Goal: Use online tool/utility: Utilize a website feature to perform a specific function

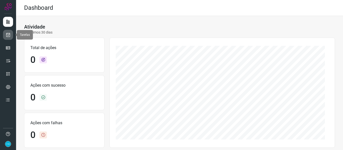
drag, startPoint x: 9, startPoint y: 34, endPoint x: 12, endPoint y: 34, distance: 2.6
click at [9, 34] on icon at bounding box center [8, 34] width 5 height 5
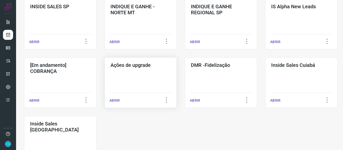
scroll to position [226, 0]
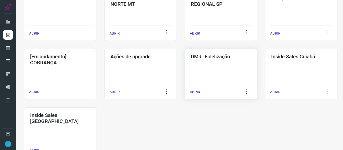
click at [195, 89] on div "ABRIR" at bounding box center [221, 90] width 62 height 13
click at [198, 92] on p "ABRIR" at bounding box center [195, 92] width 10 height 5
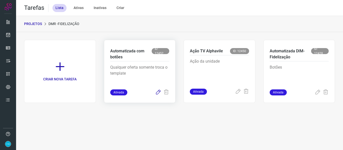
click at [158, 93] on icon at bounding box center [158, 93] width 6 height 6
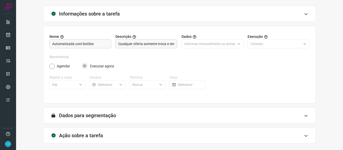
scroll to position [46, 0]
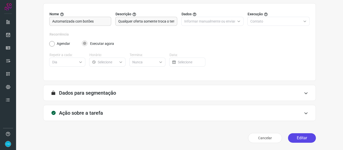
click at [305, 135] on button "Editar" at bounding box center [302, 139] width 28 height 10
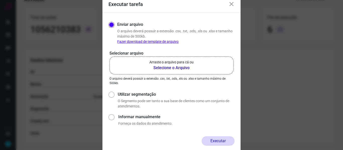
click at [160, 70] on b "Selecione o Arquivo" at bounding box center [171, 68] width 44 height 6
click at [0, 0] on input "Arraste o arquivo para cá ou Selecione o Arquivo" at bounding box center [0, 0] width 0 height 0
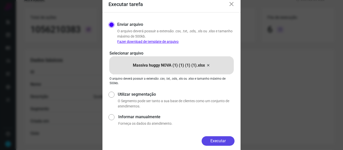
click at [220, 139] on button "Executar" at bounding box center [218, 142] width 33 height 10
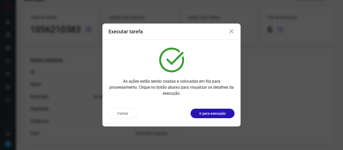
click at [230, 30] on icon at bounding box center [232, 32] width 6 height 6
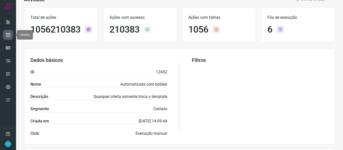
click at [10, 32] on icon at bounding box center [8, 34] width 5 height 5
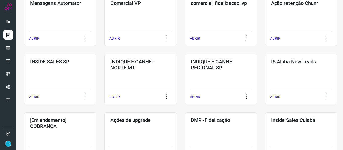
scroll to position [187, 0]
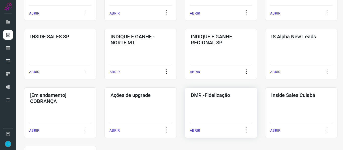
click at [196, 130] on p "ABRIR" at bounding box center [195, 130] width 10 height 5
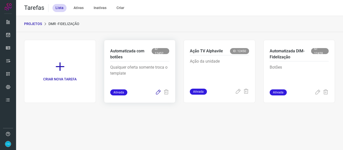
click at [158, 93] on icon at bounding box center [158, 93] width 6 height 6
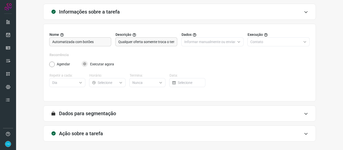
scroll to position [46, 0]
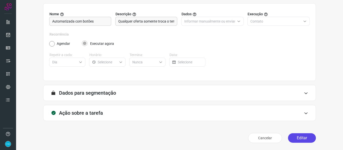
click at [294, 135] on button "Editar" at bounding box center [302, 139] width 28 height 10
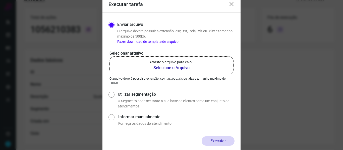
click at [179, 68] on b "Selecione o Arquivo" at bounding box center [171, 68] width 44 height 6
click at [0, 0] on input "Arraste o arquivo para cá ou Selecione o Arquivo" at bounding box center [0, 0] width 0 height 0
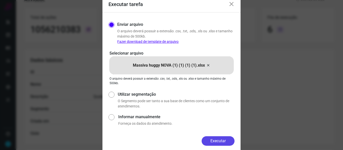
click at [224, 142] on button "Executar" at bounding box center [218, 142] width 33 height 10
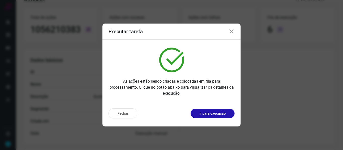
click at [233, 30] on icon at bounding box center [232, 32] width 6 height 6
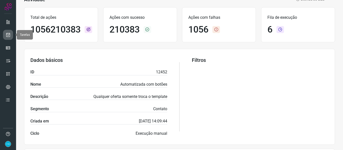
click at [10, 33] on icon at bounding box center [8, 34] width 5 height 5
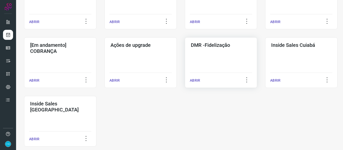
click at [195, 81] on p "ABRIR" at bounding box center [195, 80] width 10 height 5
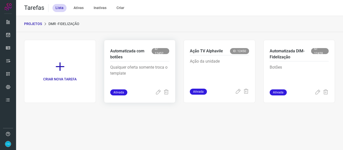
drag, startPoint x: 158, startPoint y: 90, endPoint x: 159, endPoint y: 85, distance: 5.6
click at [158, 90] on icon at bounding box center [158, 93] width 6 height 6
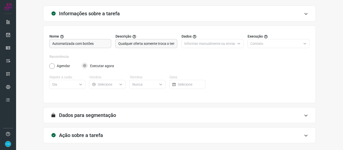
scroll to position [46, 0]
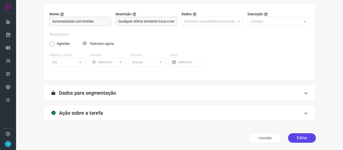
click at [297, 139] on button "Editar" at bounding box center [302, 139] width 28 height 10
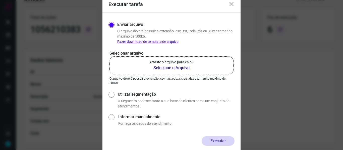
click at [179, 68] on b "Selecione o Arquivo" at bounding box center [171, 68] width 44 height 6
click at [0, 0] on input "Arraste o arquivo para cá ou Selecione o Arquivo" at bounding box center [0, 0] width 0 height 0
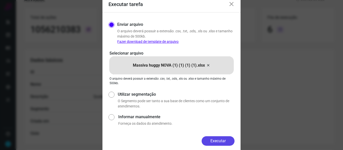
click at [223, 142] on button "Executar" at bounding box center [218, 142] width 33 height 10
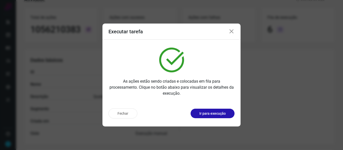
click at [230, 31] on icon at bounding box center [232, 32] width 6 height 6
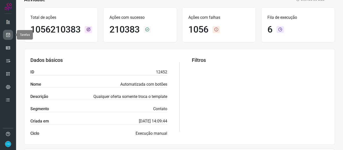
click at [7, 36] on icon at bounding box center [8, 34] width 5 height 5
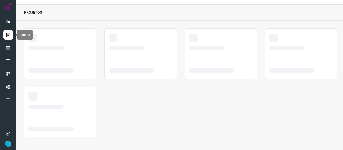
scroll to position [12, 0]
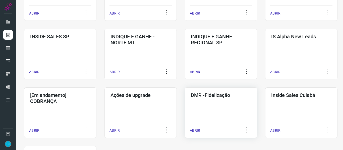
click at [195, 131] on p "ABRIR" at bounding box center [195, 130] width 10 height 5
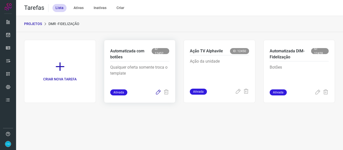
click at [159, 93] on icon at bounding box center [158, 93] width 6 height 6
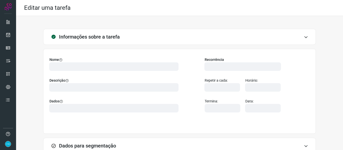
click at [328, 52] on div "Informações sobre a tarefa Nome Descrição Dados Recorrência Repetir a cada: Hor…" at bounding box center [179, 114] width 311 height 170
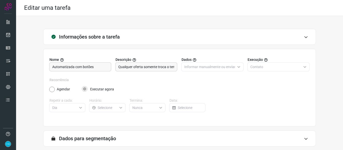
scroll to position [46, 0]
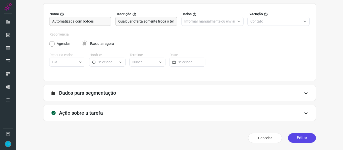
click at [302, 138] on button "Editar" at bounding box center [302, 139] width 28 height 10
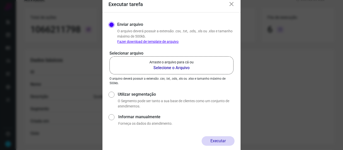
click at [172, 68] on b "Selecione o Arquivo" at bounding box center [171, 68] width 44 height 6
click at [0, 0] on input "Arraste o arquivo para cá ou Selecione o Arquivo" at bounding box center [0, 0] width 0 height 0
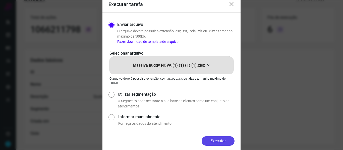
click at [226, 142] on button "Executar" at bounding box center [218, 142] width 33 height 10
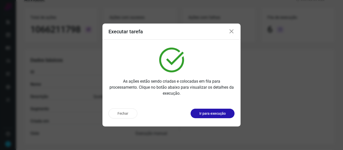
click at [231, 33] on icon at bounding box center [232, 32] width 6 height 6
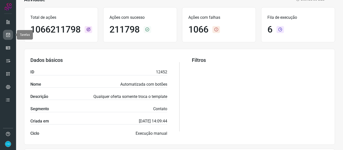
click at [7, 33] on icon at bounding box center [8, 34] width 5 height 5
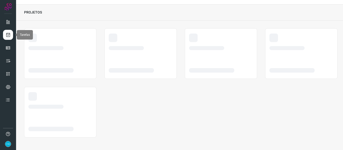
scroll to position [12, 0]
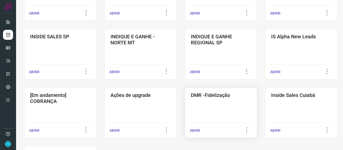
click at [197, 131] on p "ABRIR" at bounding box center [195, 130] width 10 height 5
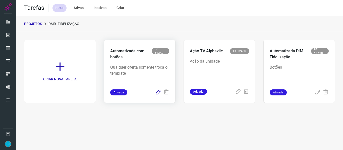
click at [157, 92] on icon at bounding box center [158, 93] width 6 height 6
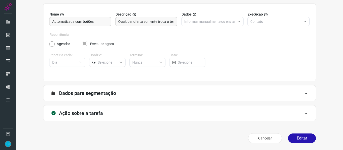
scroll to position [46, 0]
click at [307, 138] on button "Editar" at bounding box center [302, 139] width 28 height 10
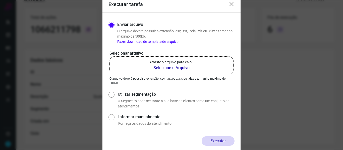
click at [182, 68] on b "Selecione o Arquivo" at bounding box center [171, 68] width 44 height 6
click at [0, 0] on input "Arraste o arquivo para cá ou Selecione o Arquivo" at bounding box center [0, 0] width 0 height 0
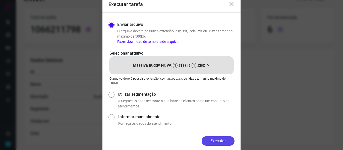
click at [221, 143] on button "Executar" at bounding box center [218, 142] width 33 height 10
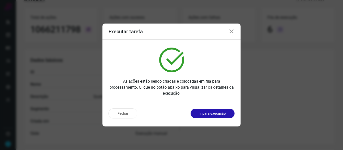
click at [233, 30] on icon at bounding box center [232, 32] width 6 height 6
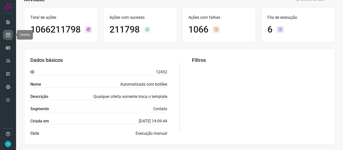
click at [9, 35] on icon at bounding box center [8, 34] width 5 height 5
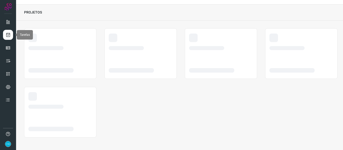
scroll to position [12, 0]
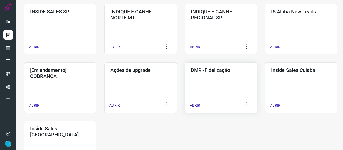
click at [199, 106] on p "ABRIR" at bounding box center [195, 105] width 10 height 5
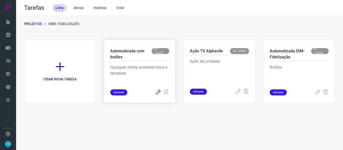
click at [159, 93] on icon at bounding box center [158, 93] width 6 height 6
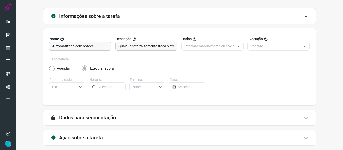
scroll to position [46, 0]
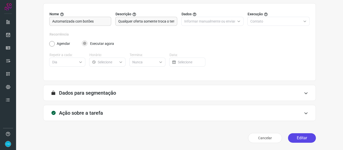
click at [302, 137] on button "Editar" at bounding box center [302, 139] width 28 height 10
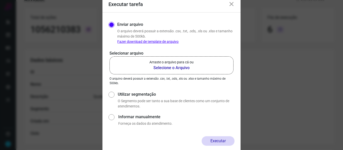
click at [170, 68] on b "Selecione o Arquivo" at bounding box center [171, 68] width 44 height 6
click at [0, 0] on input "Arraste o arquivo para cá ou Selecione o Arquivo" at bounding box center [0, 0] width 0 height 0
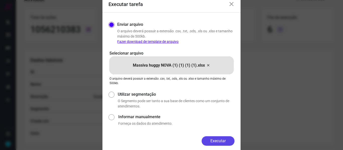
click at [220, 144] on button "Executar" at bounding box center [218, 142] width 33 height 10
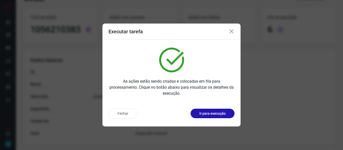
click at [230, 32] on icon at bounding box center [232, 32] width 6 height 6
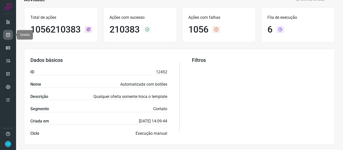
click at [9, 34] on icon at bounding box center [8, 34] width 5 height 5
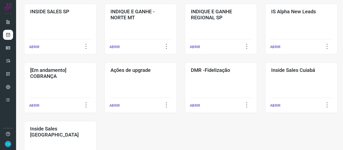
scroll to position [259, 0]
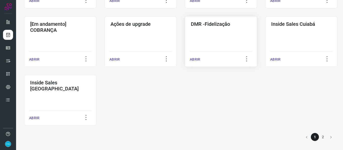
click at [195, 59] on p "ABRIR" at bounding box center [195, 59] width 10 height 5
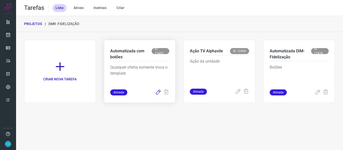
click at [157, 93] on icon at bounding box center [158, 93] width 6 height 6
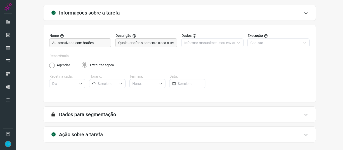
scroll to position [46, 0]
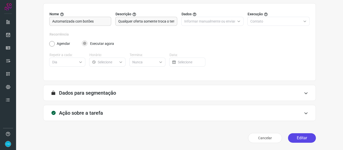
click at [302, 138] on button "Editar" at bounding box center [302, 139] width 28 height 10
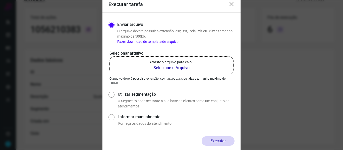
click at [168, 70] on b "Selecione o Arquivo" at bounding box center [171, 68] width 44 height 6
click at [0, 0] on input "Arraste o arquivo para cá ou Selecione o Arquivo" at bounding box center [0, 0] width 0 height 0
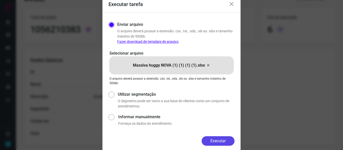
click at [220, 141] on button "Executar" at bounding box center [218, 142] width 33 height 10
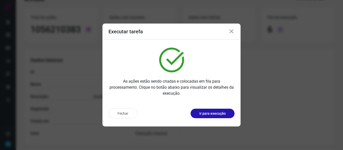
drag, startPoint x: 232, startPoint y: 30, endPoint x: 128, endPoint y: 54, distance: 107.3
click at [232, 30] on icon at bounding box center [232, 32] width 6 height 6
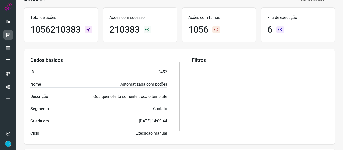
click at [10, 34] on icon at bounding box center [8, 34] width 5 height 5
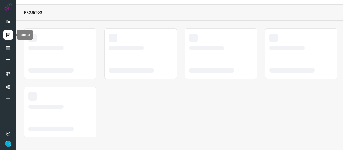
scroll to position [12, 0]
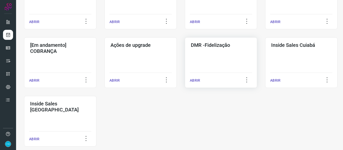
click at [196, 82] on p "ABRIR" at bounding box center [195, 80] width 10 height 5
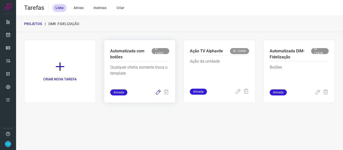
click at [160, 94] on icon at bounding box center [158, 93] width 6 height 6
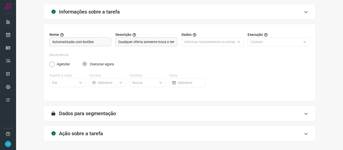
scroll to position [46, 0]
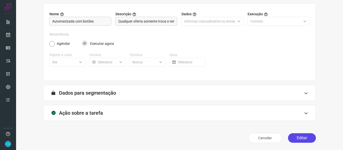
click at [296, 137] on button "Editar" at bounding box center [302, 139] width 28 height 10
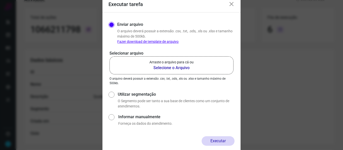
click at [178, 69] on b "Selecione o Arquivo" at bounding box center [171, 68] width 44 height 6
click at [0, 0] on input "Arraste o arquivo para cá ou Selecione o Arquivo" at bounding box center [0, 0] width 0 height 0
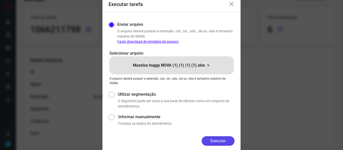
click at [222, 142] on button "Executar" at bounding box center [218, 142] width 33 height 10
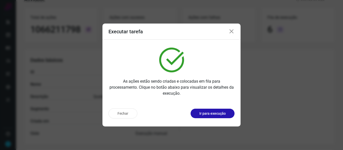
click at [232, 31] on icon at bounding box center [232, 32] width 6 height 6
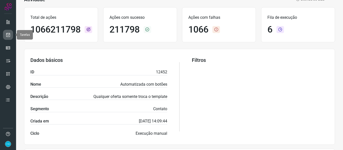
click at [12, 36] on link at bounding box center [8, 35] width 10 height 10
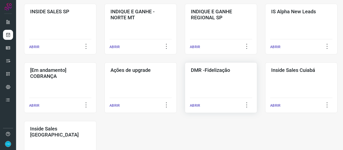
click at [196, 105] on p "ABRIR" at bounding box center [195, 105] width 10 height 5
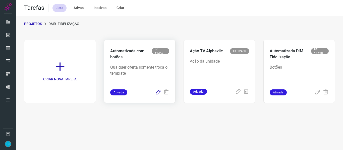
click at [158, 92] on icon at bounding box center [158, 93] width 6 height 6
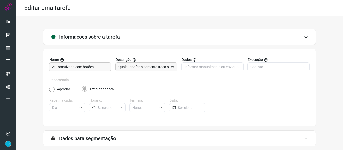
click at [317, 73] on div "Informações sobre a tarefa Nome Automatizada com botões Descrição Qualquer ofer…" at bounding box center [179, 110] width 311 height 162
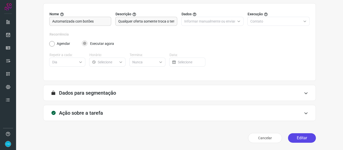
click at [306, 138] on button "Editar" at bounding box center [302, 139] width 28 height 10
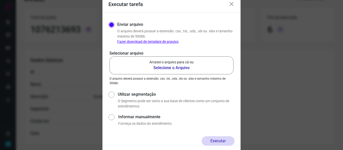
click at [172, 69] on b "Selecione o Arquivo" at bounding box center [171, 68] width 44 height 6
click at [0, 0] on input "Arraste o arquivo para cá ou Selecione o Arquivo" at bounding box center [0, 0] width 0 height 0
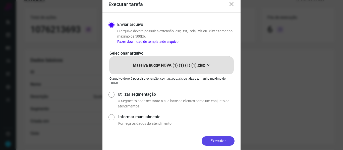
click at [220, 141] on button "Executar" at bounding box center [218, 142] width 33 height 10
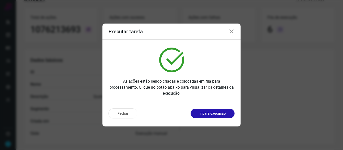
click at [231, 31] on icon at bounding box center [232, 32] width 6 height 6
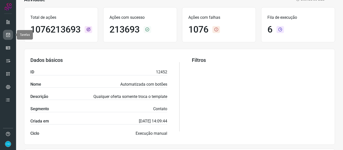
click at [6, 35] on icon at bounding box center [8, 34] width 5 height 5
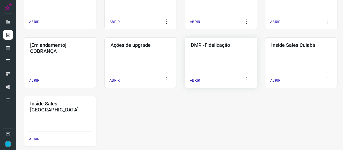
click at [197, 80] on p "ABRIR" at bounding box center [195, 80] width 10 height 5
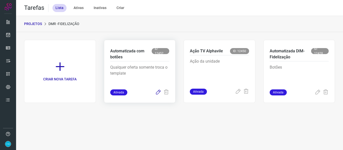
click at [159, 93] on icon at bounding box center [158, 93] width 6 height 6
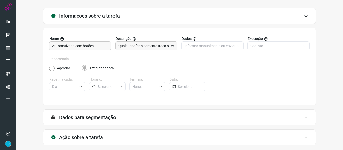
scroll to position [46, 0]
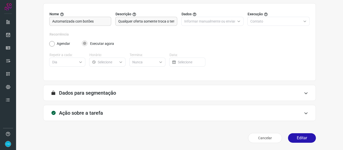
drag, startPoint x: 302, startPoint y: 142, endPoint x: 302, endPoint y: 101, distance: 40.4
click at [302, 142] on button "Editar" at bounding box center [302, 139] width 28 height 10
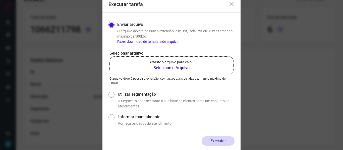
click at [184, 67] on b "Selecione o Arquivo" at bounding box center [171, 68] width 44 height 6
click at [0, 0] on input "Arraste o arquivo para cá ou Selecione o Arquivo" at bounding box center [0, 0] width 0 height 0
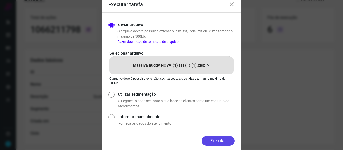
click at [220, 142] on button "Executar" at bounding box center [218, 142] width 33 height 10
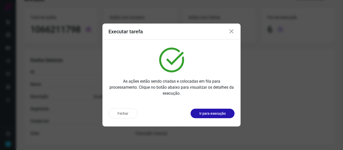
click at [231, 31] on icon at bounding box center [232, 32] width 6 height 6
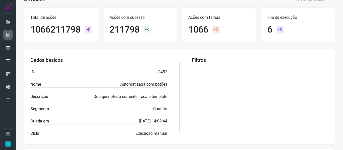
click at [10, 36] on icon at bounding box center [8, 34] width 5 height 5
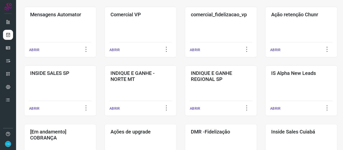
scroll to position [226, 0]
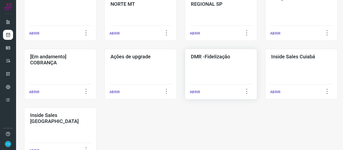
click at [193, 93] on p "ABRIR" at bounding box center [195, 92] width 10 height 5
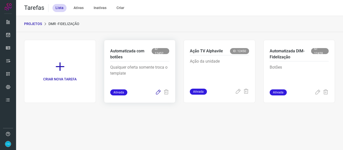
click at [157, 93] on icon at bounding box center [158, 93] width 6 height 6
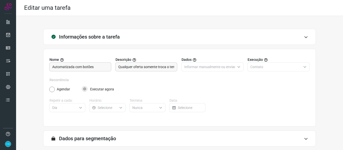
scroll to position [46, 0]
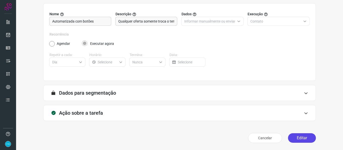
click at [299, 139] on button "Editar" at bounding box center [302, 139] width 28 height 10
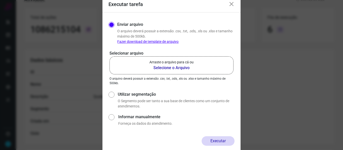
click at [176, 68] on b "Selecione o Arquivo" at bounding box center [171, 68] width 44 height 6
click at [0, 0] on input "Arraste o arquivo para cá ou Selecione o Arquivo" at bounding box center [0, 0] width 0 height 0
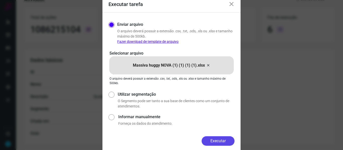
click at [218, 143] on button "Executar" at bounding box center [218, 142] width 33 height 10
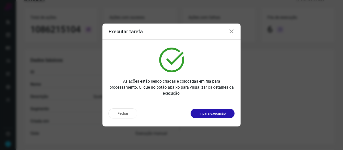
click at [233, 32] on icon at bounding box center [232, 32] width 6 height 6
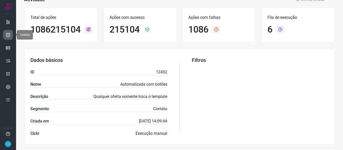
click at [8, 35] on icon at bounding box center [8, 34] width 5 height 5
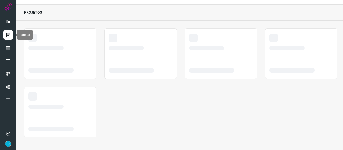
scroll to position [12, 0]
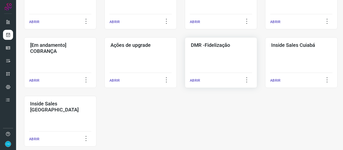
click at [194, 81] on p "ABRIR" at bounding box center [195, 80] width 10 height 5
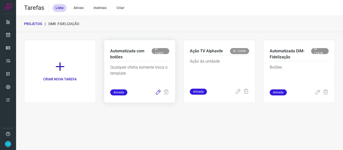
click at [157, 95] on icon at bounding box center [158, 93] width 6 height 6
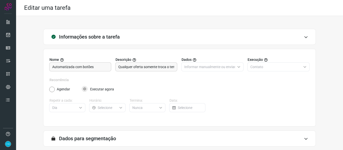
scroll to position [46, 0]
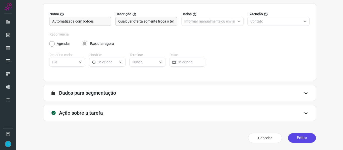
click at [303, 138] on button "Editar" at bounding box center [302, 139] width 28 height 10
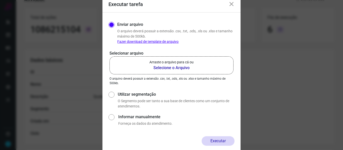
click at [184, 69] on b "Selecione o Arquivo" at bounding box center [171, 68] width 44 height 6
click at [0, 0] on input "Arraste o arquivo para cá ou Selecione o Arquivo" at bounding box center [0, 0] width 0 height 0
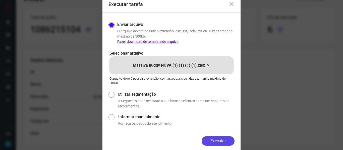
click at [219, 138] on button "Executar" at bounding box center [218, 142] width 33 height 10
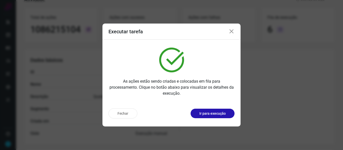
click at [184, 34] on div "Executar tarefa" at bounding box center [171, 32] width 138 height 16
click at [232, 32] on icon at bounding box center [232, 32] width 6 height 6
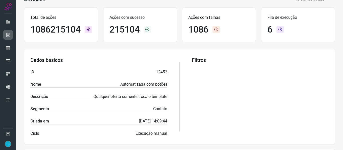
click at [11, 35] on link at bounding box center [8, 35] width 10 height 10
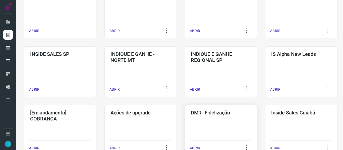
scroll to position [212, 0]
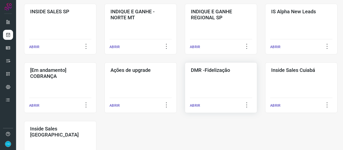
click at [197, 107] on p "ABRIR" at bounding box center [195, 105] width 10 height 5
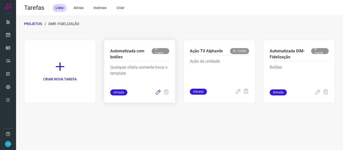
click at [156, 95] on icon at bounding box center [158, 93] width 6 height 6
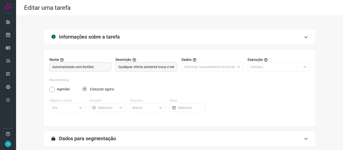
scroll to position [46, 0]
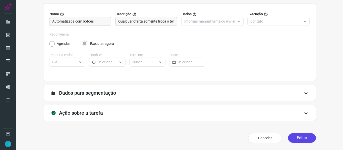
click at [301, 135] on button "Editar" at bounding box center [302, 139] width 28 height 10
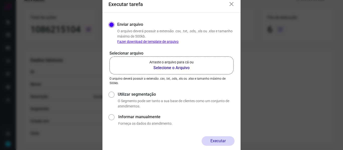
click at [169, 69] on b "Selecione o Arquivo" at bounding box center [171, 68] width 44 height 6
click at [0, 0] on input "Arraste o arquivo para cá ou Selecione o Arquivo" at bounding box center [0, 0] width 0 height 0
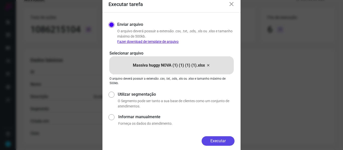
click at [222, 142] on button "Executar" at bounding box center [218, 142] width 33 height 10
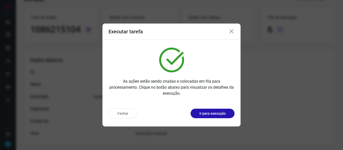
click at [230, 31] on icon at bounding box center [232, 32] width 6 height 6
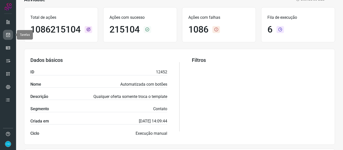
click at [10, 34] on icon at bounding box center [8, 34] width 5 height 5
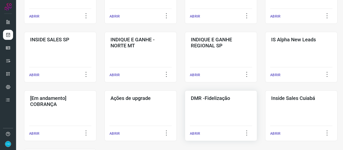
scroll to position [212, 0]
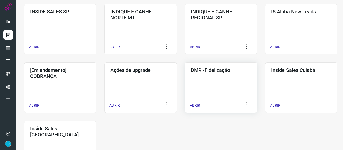
click at [195, 104] on p "ABRIR" at bounding box center [195, 105] width 10 height 5
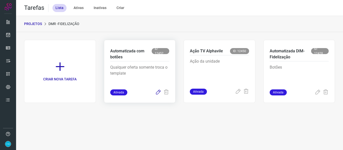
click at [159, 92] on icon at bounding box center [158, 93] width 6 height 6
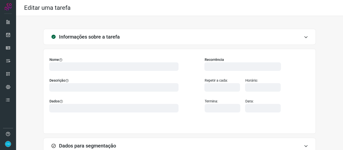
click at [333, 74] on div "Informações sobre a tarefa Nome Descrição Dados Recorrência Repetir a cada: Hor…" at bounding box center [179, 109] width 327 height 187
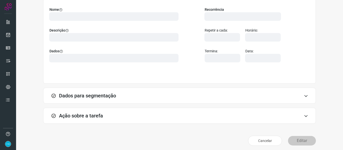
scroll to position [46, 0]
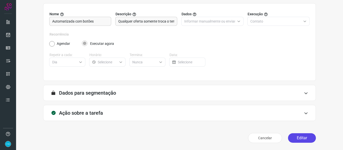
click at [308, 139] on button "Editar" at bounding box center [302, 139] width 28 height 10
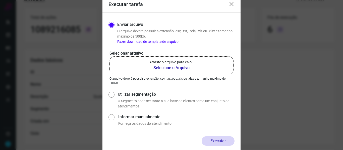
click at [182, 66] on b "Selecione o Arquivo" at bounding box center [171, 68] width 44 height 6
click at [0, 0] on input "Arraste o arquivo para cá ou Selecione o Arquivo" at bounding box center [0, 0] width 0 height 0
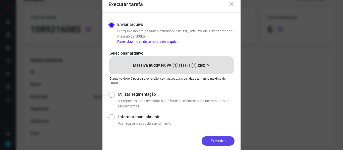
click at [215, 141] on button "Executar" at bounding box center [218, 142] width 33 height 10
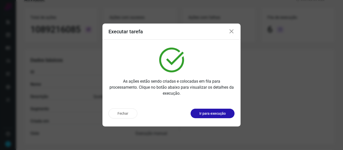
click at [231, 32] on icon at bounding box center [232, 32] width 6 height 6
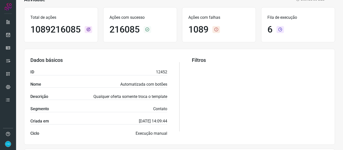
click at [316, 108] on div "Filtros" at bounding box center [260, 97] width 137 height 80
click at [7, 36] on icon at bounding box center [8, 34] width 5 height 5
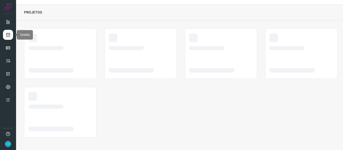
scroll to position [12, 0]
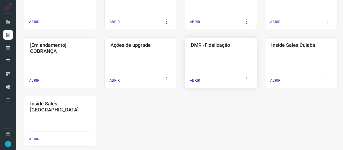
click at [198, 78] on p "ABRIR" at bounding box center [195, 80] width 10 height 5
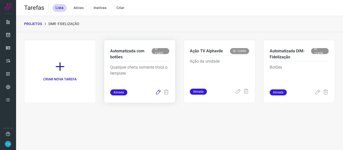
click at [158, 94] on icon at bounding box center [158, 93] width 6 height 6
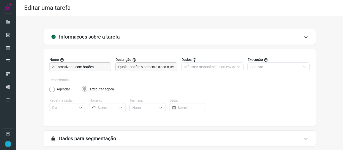
scroll to position [46, 0]
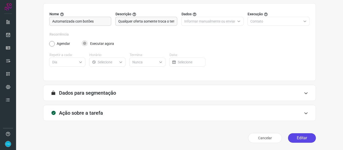
click at [301, 139] on button "Editar" at bounding box center [302, 139] width 28 height 10
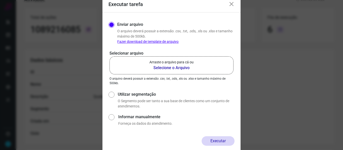
click at [175, 69] on b "Selecione o Arquivo" at bounding box center [171, 68] width 44 height 6
click at [0, 0] on input "Arraste o arquivo para cá ou Selecione o Arquivo" at bounding box center [0, 0] width 0 height 0
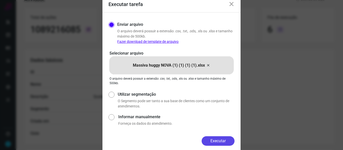
click at [227, 141] on button "Executar" at bounding box center [218, 142] width 33 height 10
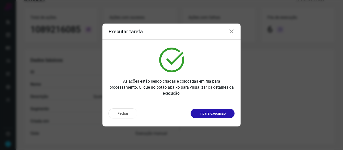
click at [231, 31] on icon at bounding box center [232, 32] width 6 height 6
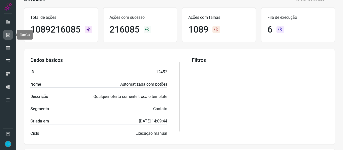
click at [12, 35] on link at bounding box center [8, 35] width 10 height 10
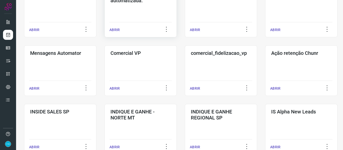
scroll to position [212, 0]
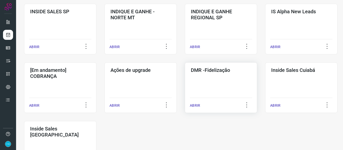
click at [198, 104] on p "ABRIR" at bounding box center [195, 105] width 10 height 5
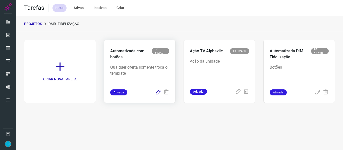
click at [160, 93] on icon at bounding box center [158, 93] width 6 height 6
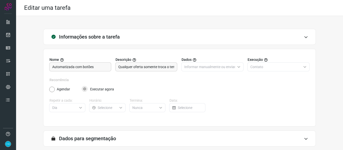
scroll to position [46, 0]
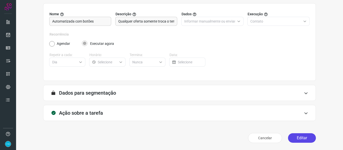
click at [300, 136] on button "Editar" at bounding box center [302, 139] width 28 height 10
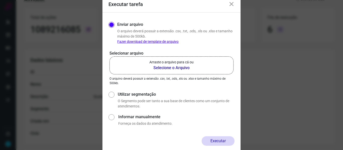
click at [178, 67] on b "Selecione o Arquivo" at bounding box center [171, 68] width 44 height 6
click at [0, 0] on input "Arraste o arquivo para cá ou Selecione o Arquivo" at bounding box center [0, 0] width 0 height 0
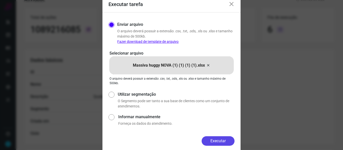
click at [221, 141] on button "Executar" at bounding box center [218, 142] width 33 height 10
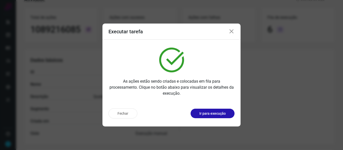
click at [234, 31] on icon at bounding box center [232, 32] width 6 height 6
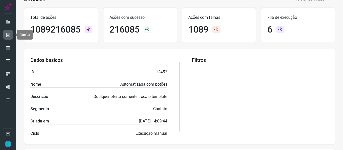
click at [6, 34] on icon at bounding box center [8, 34] width 5 height 5
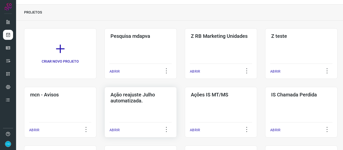
scroll to position [87, 0]
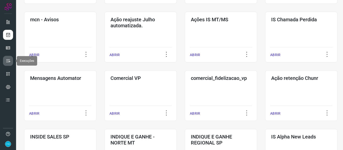
click at [7, 61] on icon at bounding box center [8, 61] width 5 height 5
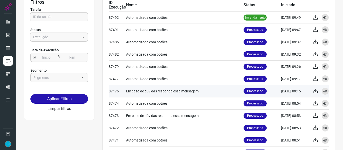
scroll to position [8, 0]
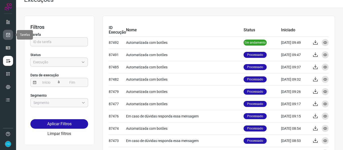
click at [8, 36] on icon at bounding box center [8, 34] width 5 height 5
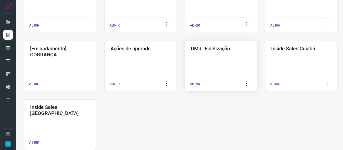
click at [196, 84] on p "ABRIR" at bounding box center [195, 84] width 10 height 5
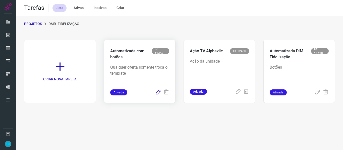
click at [156, 93] on icon at bounding box center [158, 93] width 6 height 6
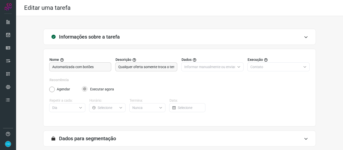
click at [206, 33] on div "Informações sobre a tarefa" at bounding box center [179, 37] width 273 height 16
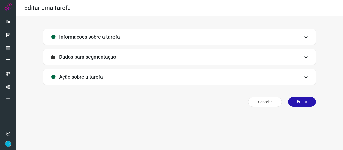
click at [282, 76] on div "Ação sobre a tarefa" at bounding box center [179, 77] width 273 height 16
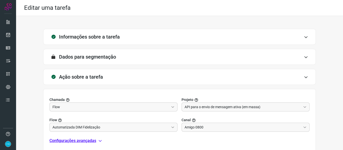
click at [245, 39] on div "Informações sobre a tarefa" at bounding box center [179, 37] width 273 height 16
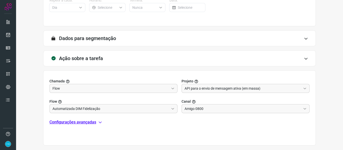
scroll to position [125, 0]
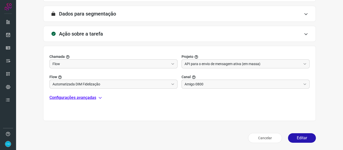
click at [299, 35] on div "Ação sobre a tarefa" at bounding box center [179, 34] width 273 height 16
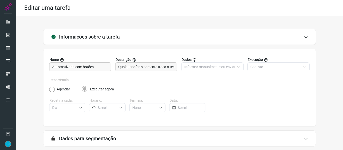
scroll to position [46, 0]
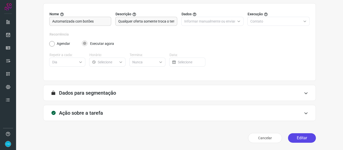
click at [294, 138] on button "Editar" at bounding box center [302, 139] width 28 height 10
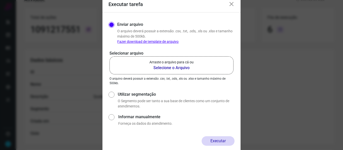
click at [184, 68] on b "Selecione o Arquivo" at bounding box center [171, 68] width 44 height 6
click at [0, 0] on input "Arraste o arquivo para cá ou Selecione o Arquivo" at bounding box center [0, 0] width 0 height 0
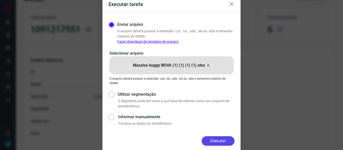
click at [220, 142] on button "Executar" at bounding box center [218, 142] width 33 height 10
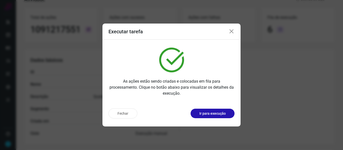
click at [233, 32] on icon at bounding box center [232, 32] width 6 height 6
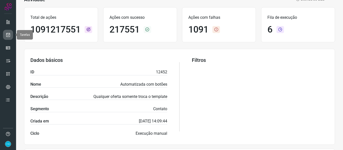
click at [9, 35] on icon at bounding box center [8, 34] width 5 height 5
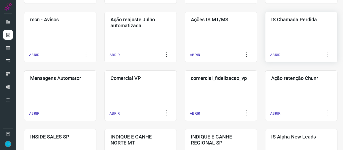
scroll to position [187, 0]
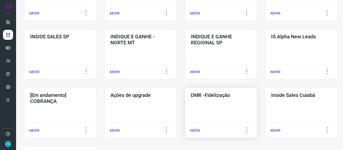
click at [194, 130] on p "ABRIR" at bounding box center [195, 130] width 10 height 5
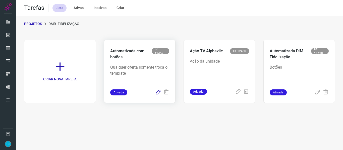
click at [159, 90] on icon at bounding box center [158, 93] width 6 height 6
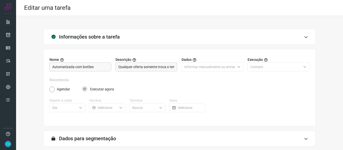
drag, startPoint x: 180, startPoint y: 29, endPoint x: 205, endPoint y: 138, distance: 111.3
click at [180, 29] on div "Informações sobre a tarefa" at bounding box center [179, 37] width 273 height 16
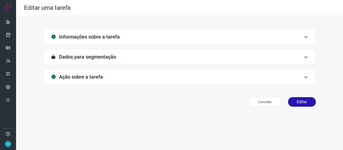
click at [208, 36] on div "Informações sobre a tarefa" at bounding box center [179, 37] width 273 height 16
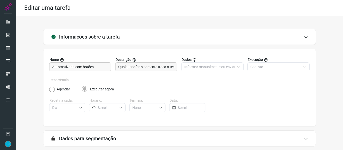
scroll to position [46, 0]
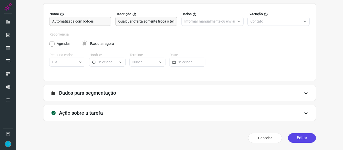
click at [300, 138] on button "Editar" at bounding box center [302, 139] width 28 height 10
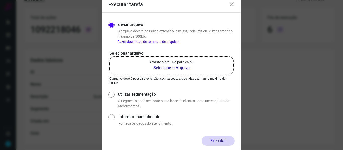
click at [185, 68] on b "Selecione o Arquivo" at bounding box center [171, 68] width 44 height 6
click at [0, 0] on input "Arraste o arquivo para cá ou Selecione o Arquivo" at bounding box center [0, 0] width 0 height 0
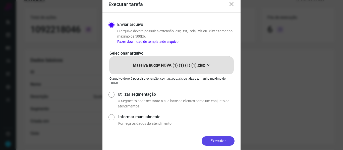
click at [217, 138] on button "Executar" at bounding box center [218, 142] width 33 height 10
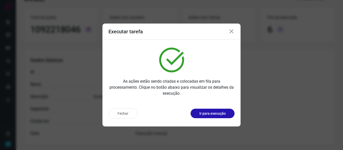
click at [232, 32] on icon at bounding box center [232, 32] width 6 height 6
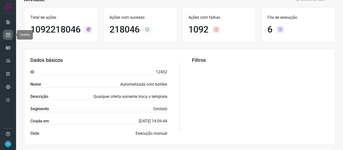
click at [8, 35] on icon at bounding box center [8, 34] width 5 height 5
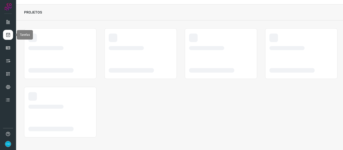
scroll to position [12, 0]
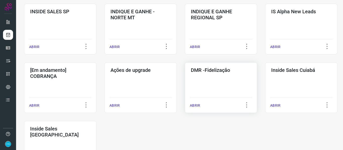
click at [197, 103] on p "ABRIR" at bounding box center [195, 105] width 10 height 5
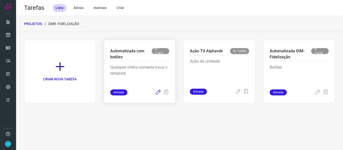
click at [158, 92] on icon at bounding box center [158, 93] width 6 height 6
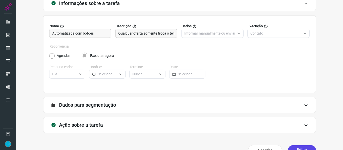
scroll to position [46, 0]
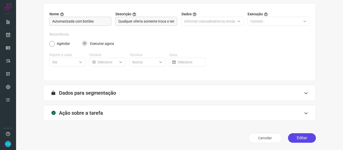
drag, startPoint x: 308, startPoint y: 138, endPoint x: 301, endPoint y: 137, distance: 6.8
click at [308, 138] on button "Editar" at bounding box center [302, 139] width 28 height 10
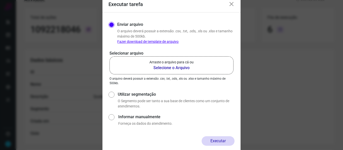
click at [178, 68] on b "Selecione o Arquivo" at bounding box center [171, 68] width 44 height 6
click at [0, 0] on input "Arraste o arquivo para cá ou Selecione o Arquivo" at bounding box center [0, 0] width 0 height 0
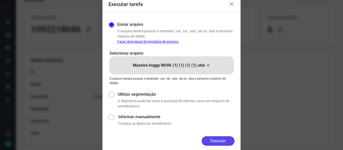
click at [218, 138] on button "Executar" at bounding box center [218, 142] width 33 height 10
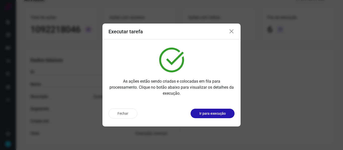
click at [233, 30] on icon at bounding box center [232, 32] width 6 height 6
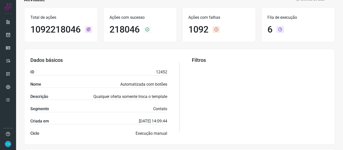
drag, startPoint x: 2, startPoint y: 35, endPoint x: 15, endPoint y: 34, distance: 12.3
click at [2, 35] on div at bounding box center [8, 75] width 16 height 150
click at [7, 34] on icon at bounding box center [8, 34] width 5 height 5
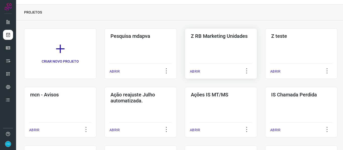
drag, startPoint x: 196, startPoint y: 19, endPoint x: 194, endPoint y: 46, distance: 27.9
click at [196, 18] on div "PROJETOS" at bounding box center [179, 13] width 327 height 16
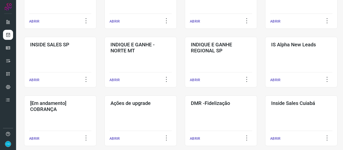
scroll to position [212, 0]
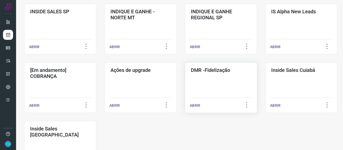
click at [194, 103] on div "ABRIR" at bounding box center [221, 104] width 62 height 13
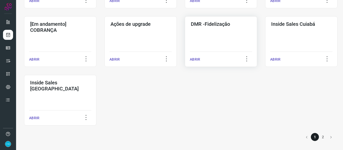
click at [194, 58] on p "ABRIR" at bounding box center [195, 59] width 10 height 5
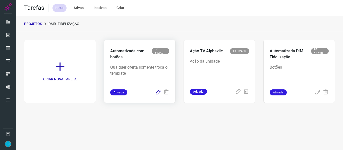
click at [160, 91] on icon at bounding box center [158, 93] width 6 height 6
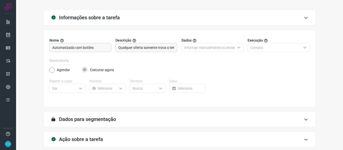
scroll to position [46, 0]
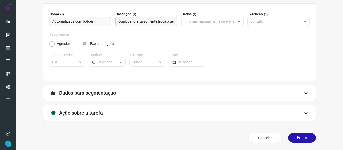
click at [302, 136] on button "Editar" at bounding box center [302, 139] width 28 height 10
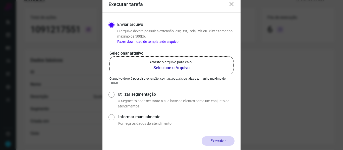
click at [173, 66] on b "Selecione o Arquivo" at bounding box center [171, 68] width 44 height 6
click at [0, 0] on input "Arraste o arquivo para cá ou Selecione o Arquivo" at bounding box center [0, 0] width 0 height 0
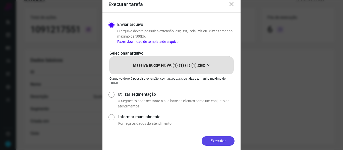
click at [223, 143] on button "Executar" at bounding box center [218, 142] width 33 height 10
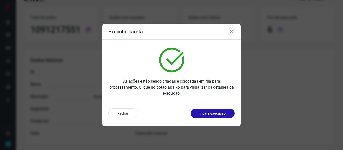
click at [232, 32] on icon at bounding box center [232, 32] width 6 height 6
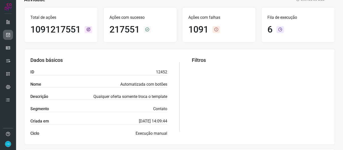
click at [7, 37] on icon at bounding box center [8, 34] width 5 height 5
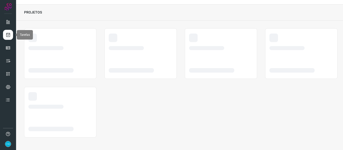
scroll to position [12, 0]
